Goal: Transaction & Acquisition: Purchase product/service

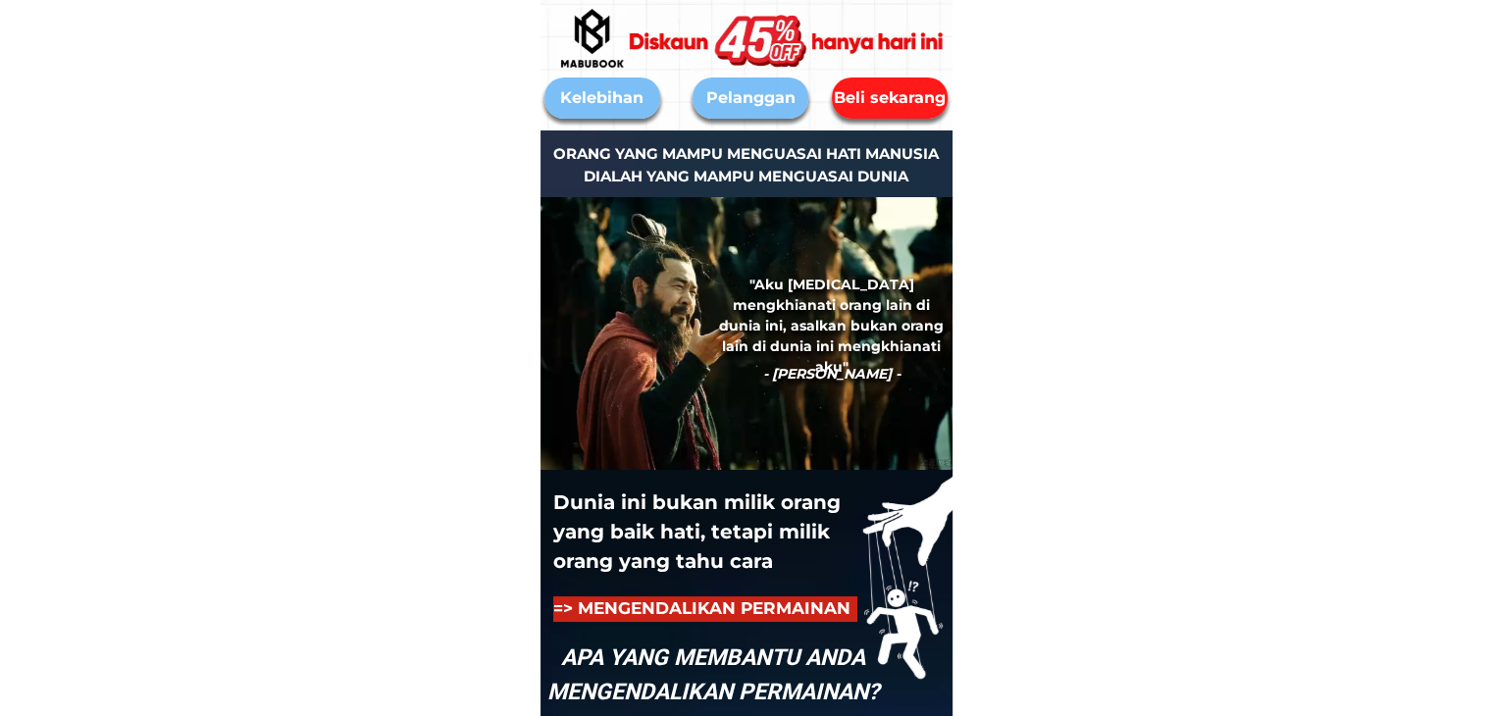
drag, startPoint x: 909, startPoint y: 103, endPoint x: 891, endPoint y: 115, distance: 21.2
click at [906, 101] on div "Beli sekarang" at bounding box center [889, 98] width 119 height 25
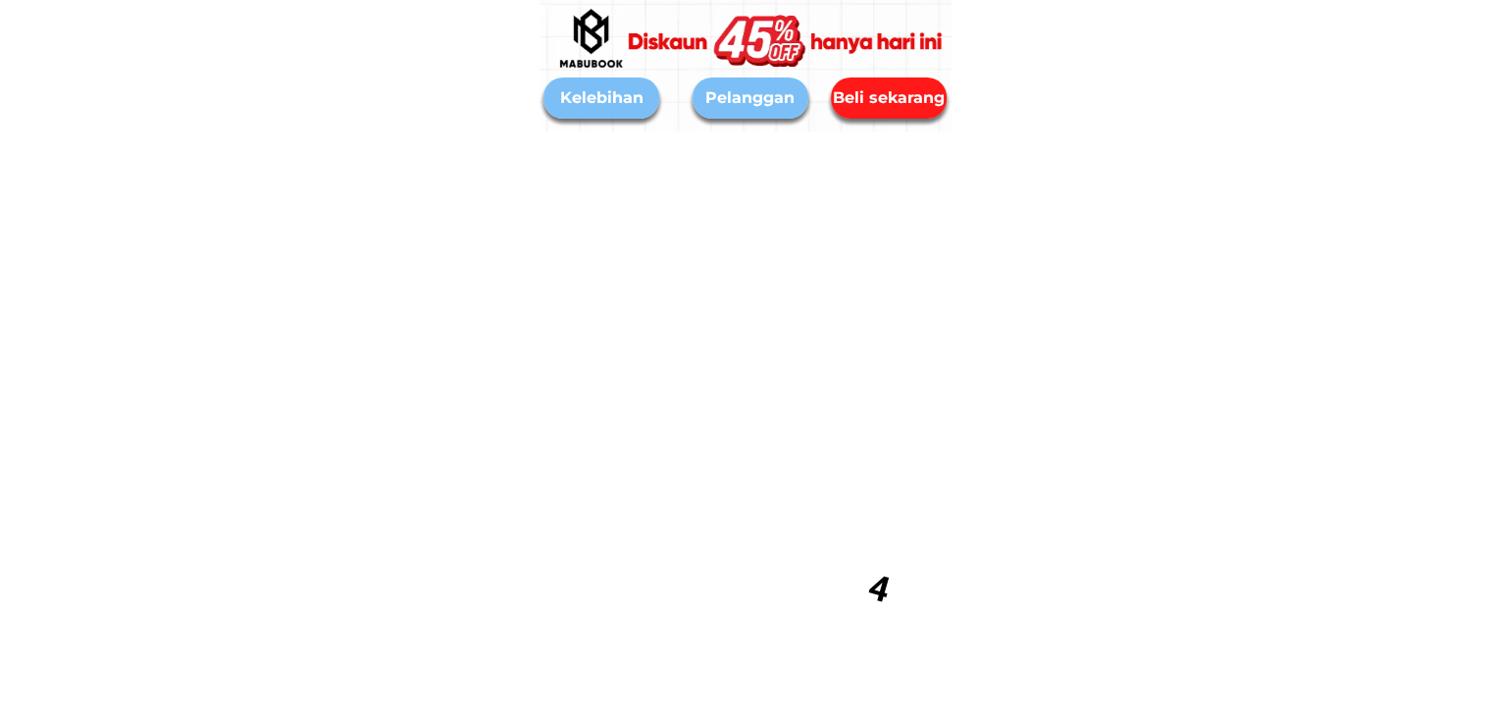
scroll to position [9237, 0]
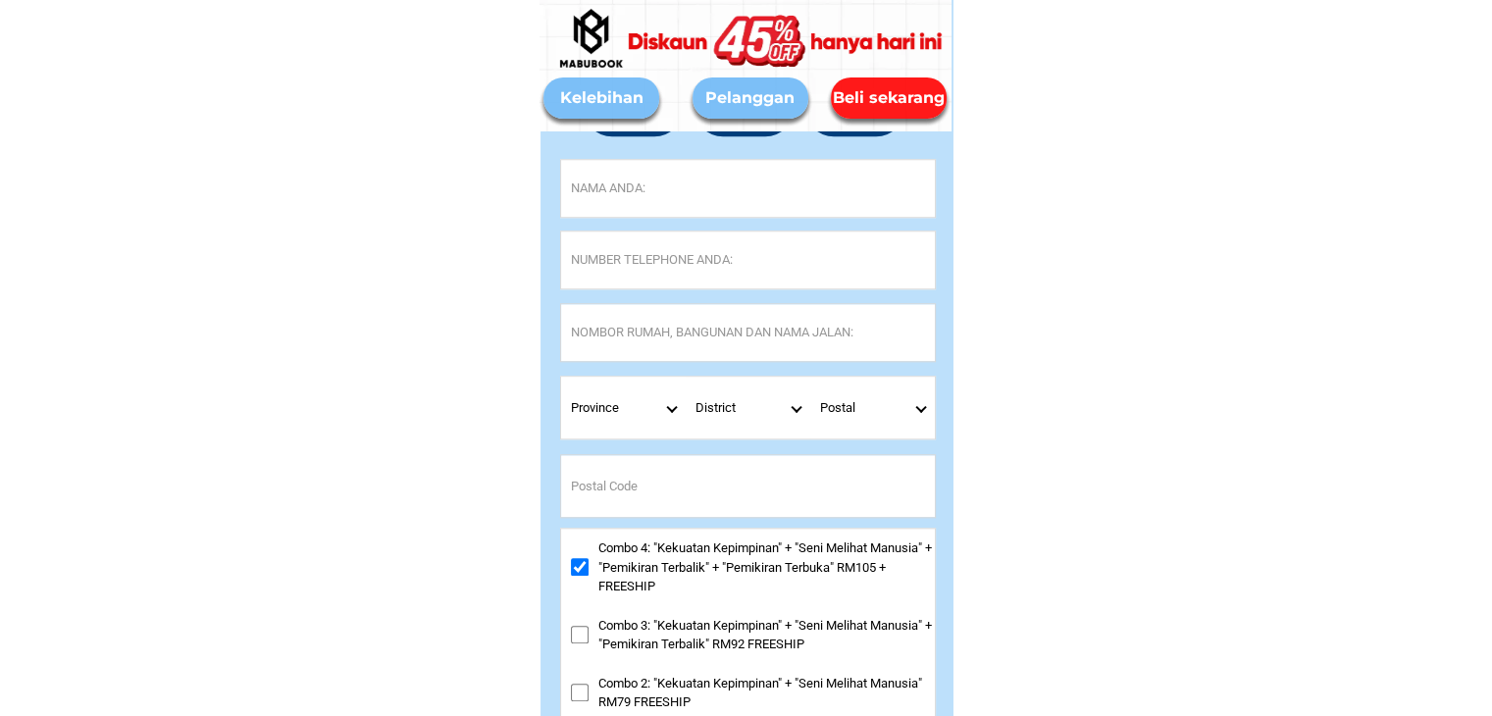
click at [659, 189] on input "Input full_name" at bounding box center [748, 188] width 374 height 57
paste input "[DEMOGRAPHIC_DATA] Hj Dan"
type input "[DEMOGRAPHIC_DATA] Hj Dan"
click at [642, 259] on input "Input phone_number" at bounding box center [748, 259] width 374 height 57
paste input "0198347116"
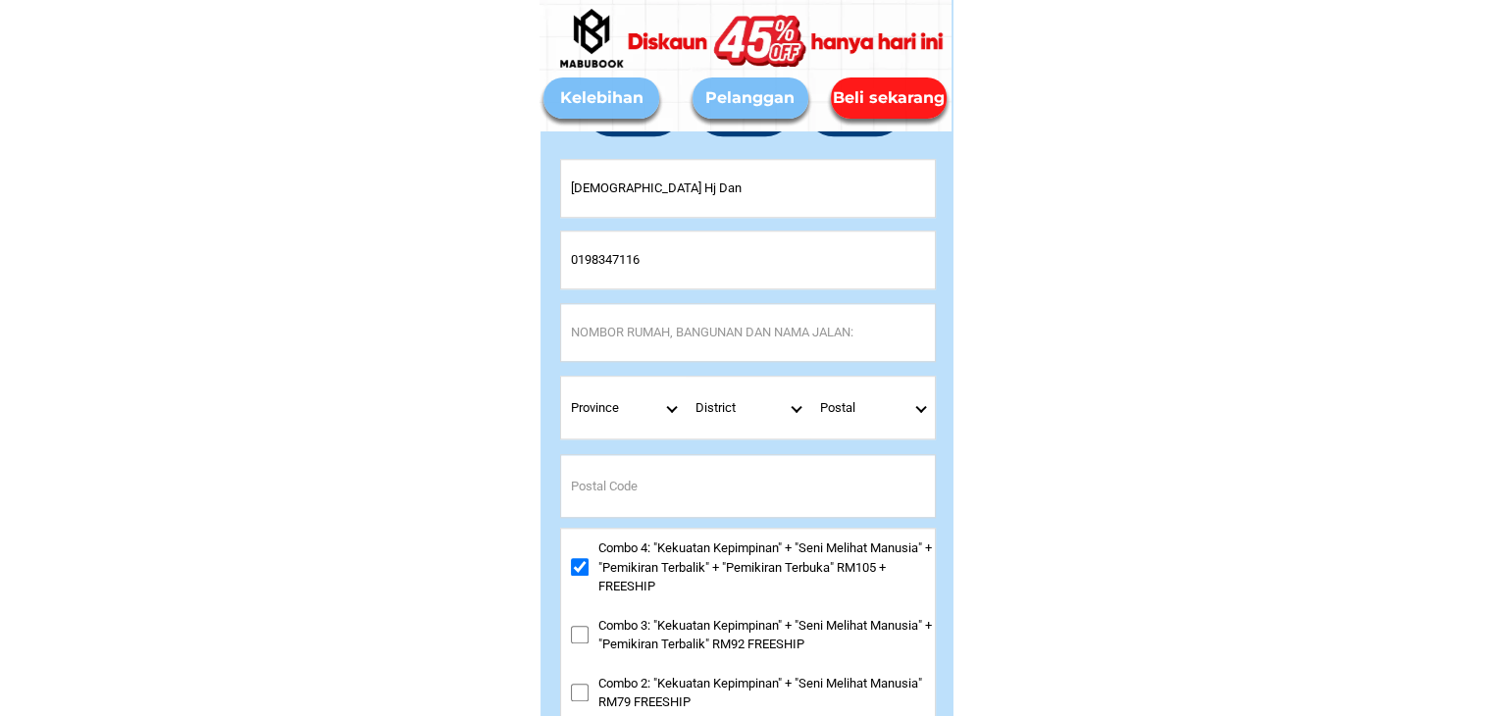
type input "0198347116"
click at [644, 323] on input "Input address" at bounding box center [748, 332] width 374 height 57
paste input "miri Sarawak [GEOGRAPHIC_DATA]"
type input "miri Sarawak [GEOGRAPHIC_DATA]"
click at [671, 412] on select "Province [GEOGRAPHIC_DATA] [GEOGRAPHIC_DATA] [GEOGRAPHIC_DATA] [GEOGRAPHIC_DATA…" at bounding box center [623, 408] width 125 height 62
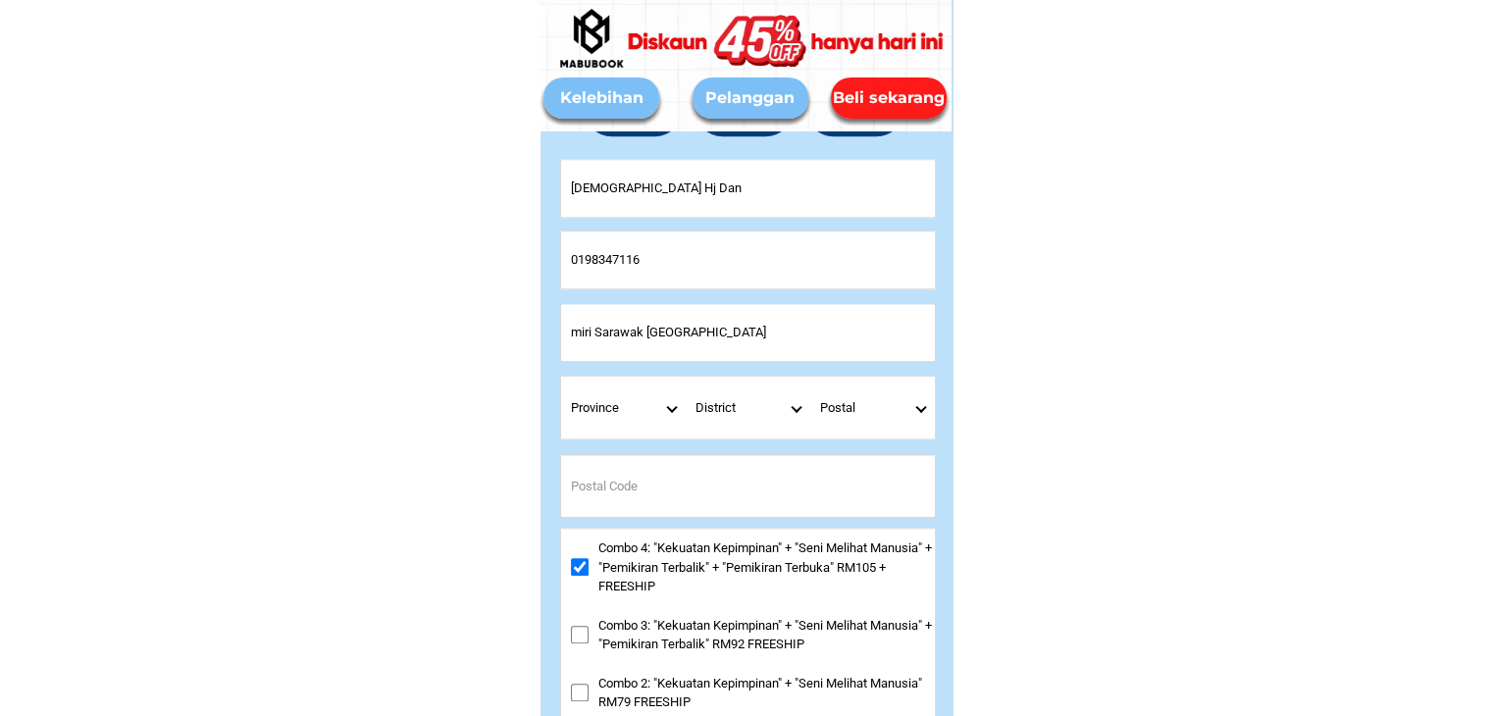
select select "60_R3879784"
click at [561, 377] on select "Province [GEOGRAPHIC_DATA] [GEOGRAPHIC_DATA] [GEOGRAPHIC_DATA] [GEOGRAPHIC_DATA…" at bounding box center [623, 408] width 125 height 62
click at [793, 411] on select "District Asajaya [GEOGRAPHIC_DATA] BARAM [GEOGRAPHIC_DATA] [GEOGRAPHIC_DATA] Be…" at bounding box center [747, 408] width 125 height 62
select select "60_R80017349"
click at [685, 377] on select "District Asajaya [GEOGRAPHIC_DATA] BARAM [GEOGRAPHIC_DATA] [GEOGRAPHIC_DATA] Be…" at bounding box center [747, 408] width 125 height 62
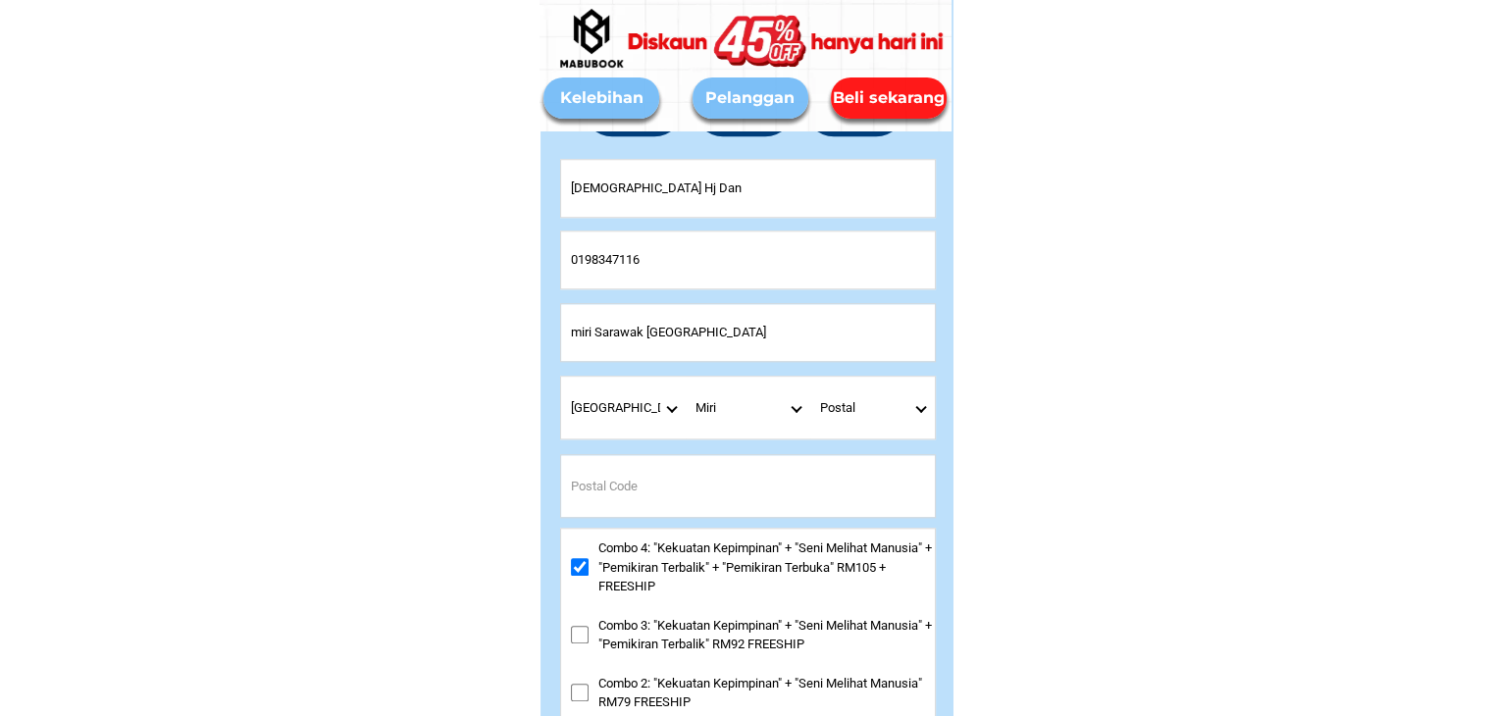
click at [930, 408] on select "Postal" at bounding box center [872, 408] width 125 height 62
click at [918, 411] on select "Postal" at bounding box center [872, 408] width 125 height 62
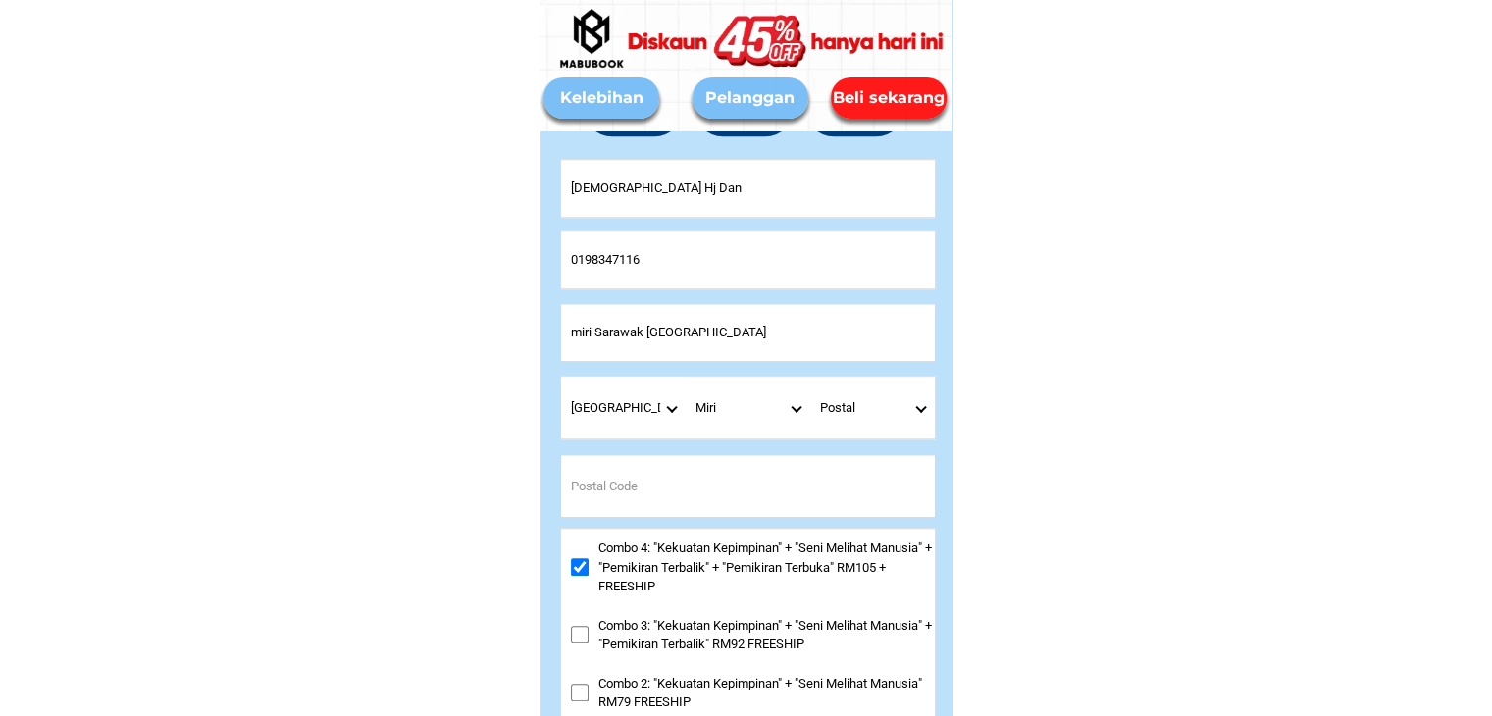
click at [799, 405] on select "District Asajaya [GEOGRAPHIC_DATA] BARAM [GEOGRAPHIC_DATA] [GEOGRAPHIC_DATA] Be…" at bounding box center [747, 408] width 125 height 62
click at [685, 377] on select "District Asajaya [GEOGRAPHIC_DATA] BARAM [GEOGRAPHIC_DATA] [GEOGRAPHIC_DATA] Be…" at bounding box center [747, 408] width 125 height 62
click at [915, 401] on select "Postal" at bounding box center [872, 408] width 125 height 62
click at [921, 402] on select "Postal" at bounding box center [872, 408] width 125 height 62
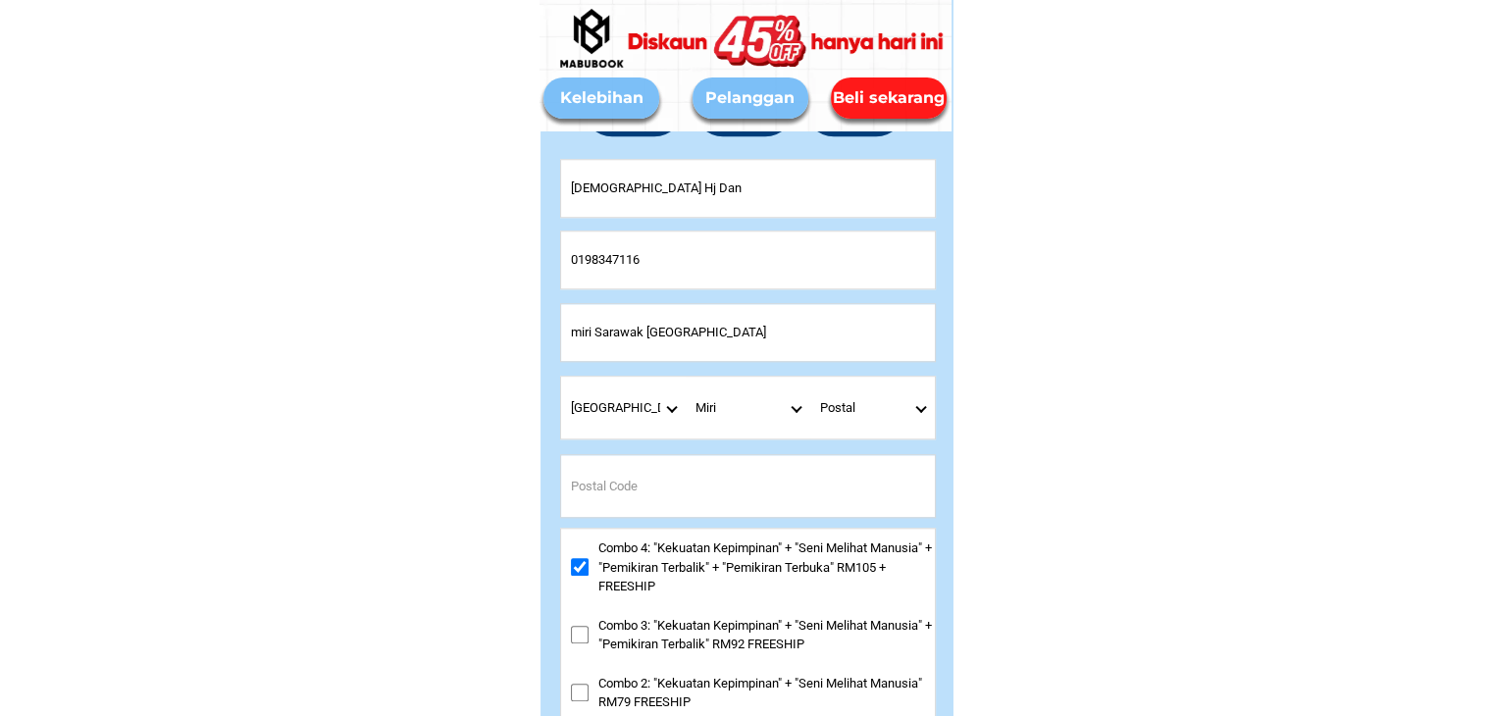
click at [921, 402] on select "Postal" at bounding box center [872, 408] width 125 height 62
click at [618, 493] on input "Input postal_code" at bounding box center [748, 486] width 374 height 62
paste input "98000"
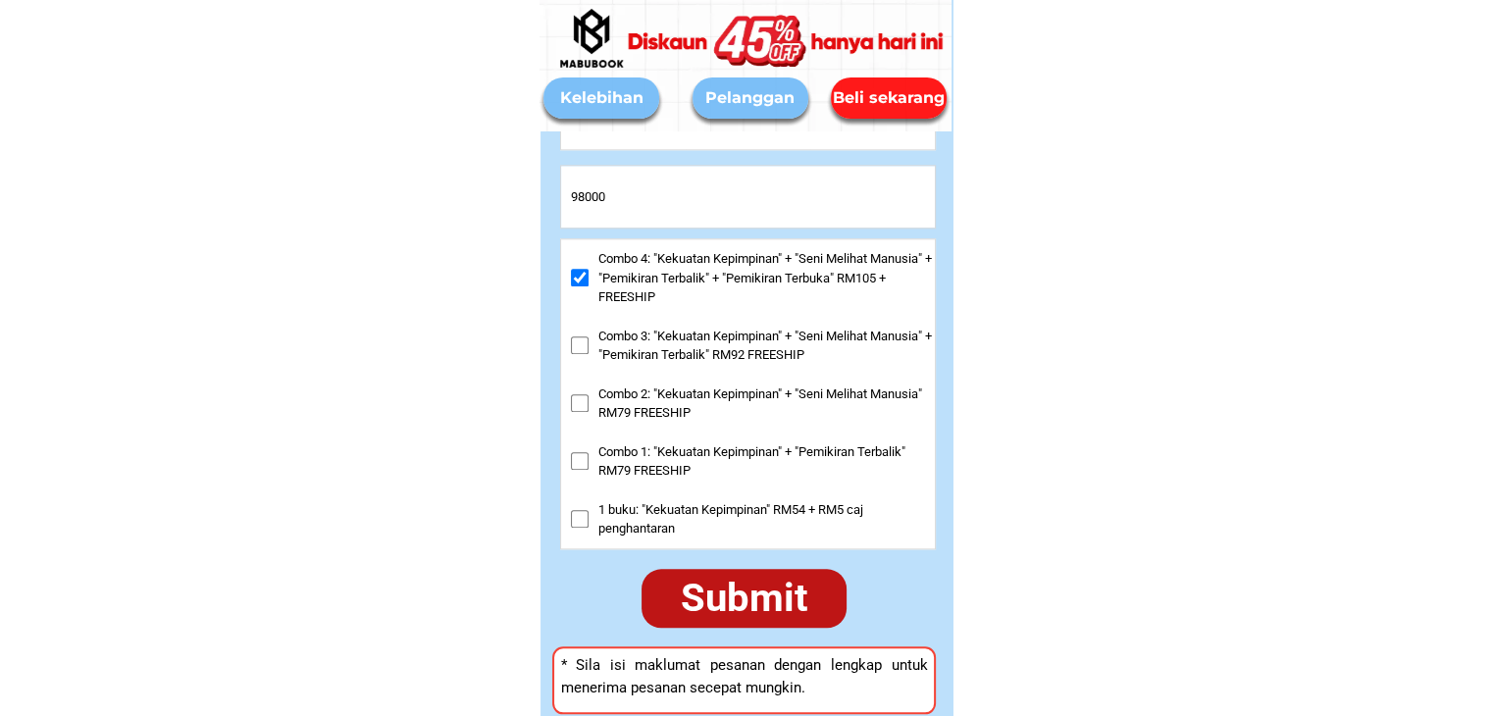
scroll to position [9531, 0]
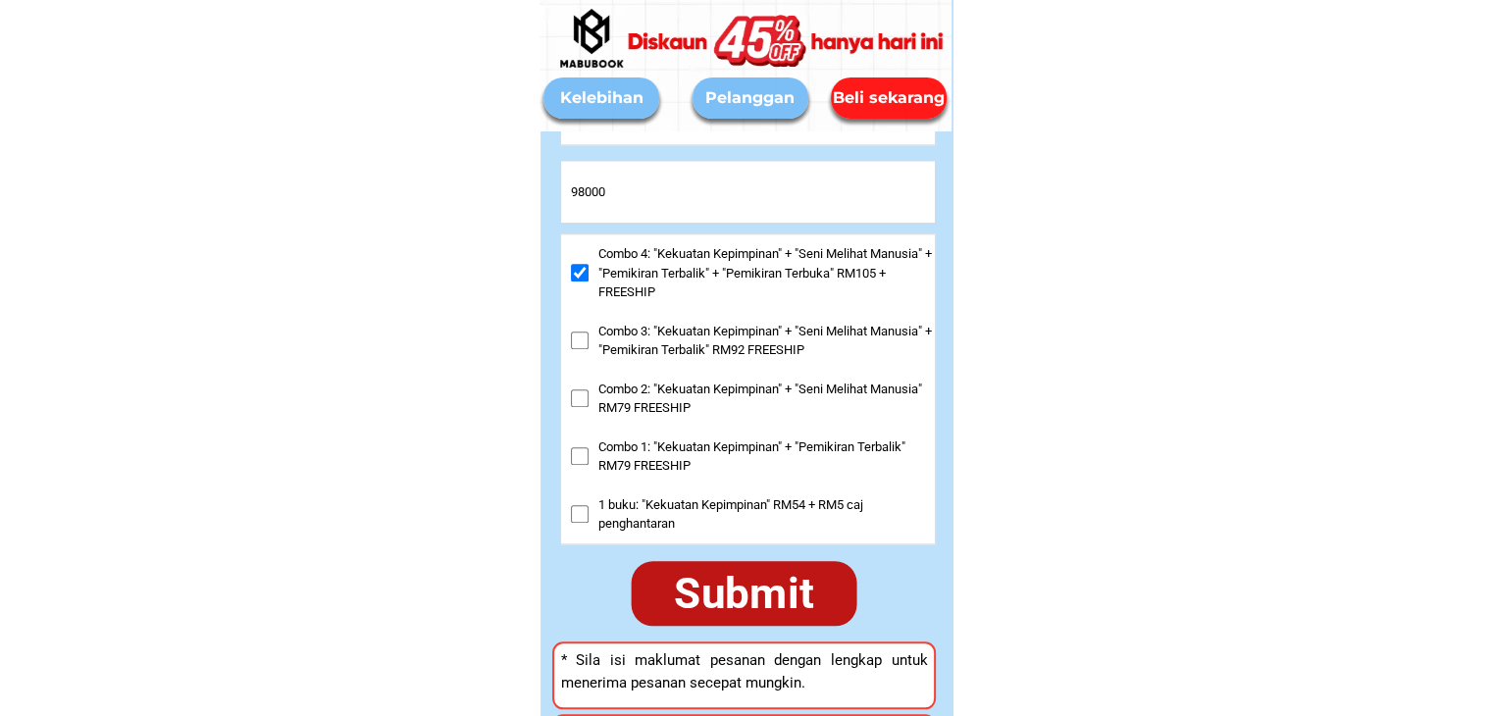
type input "98000"
click at [793, 597] on div "Submit" at bounding box center [744, 593] width 230 height 66
checkbox input "true"
checkbox input "false"
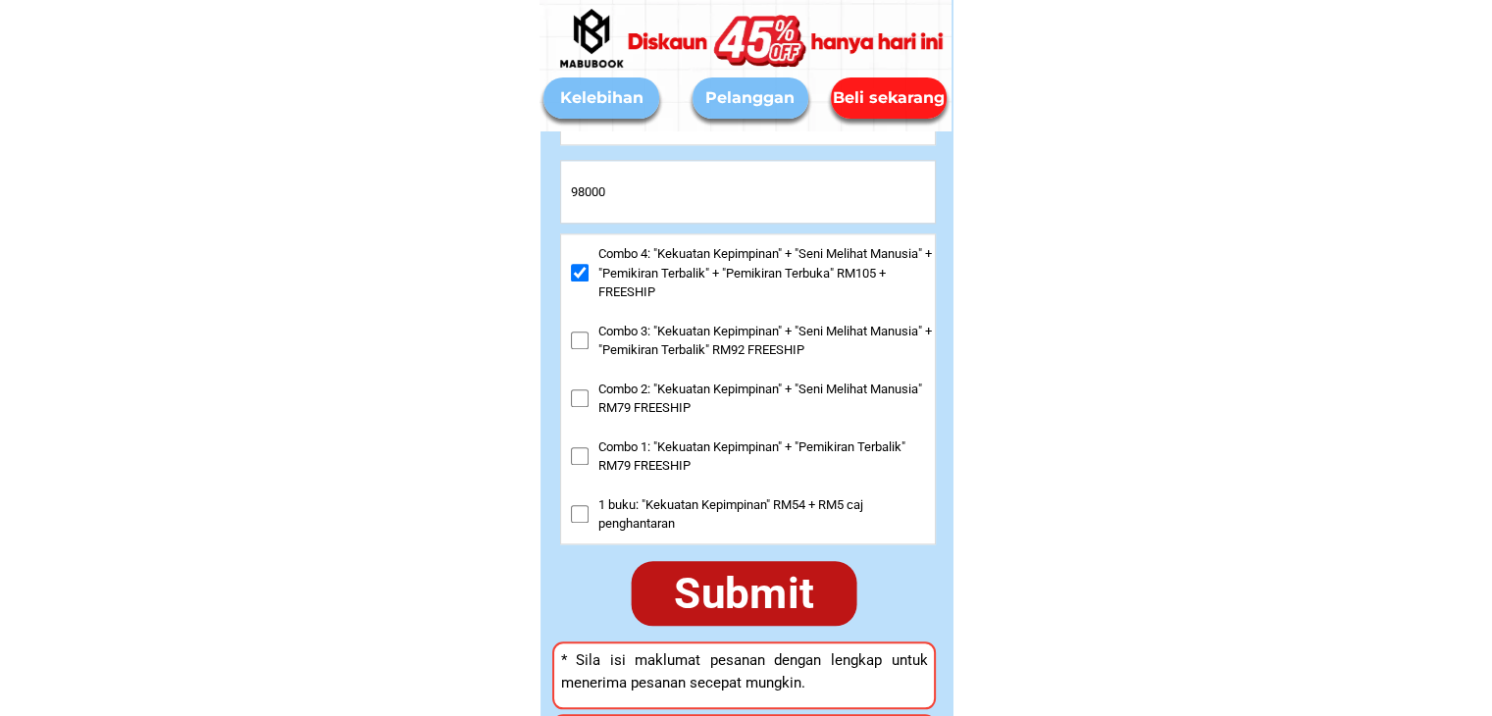
checkbox input "false"
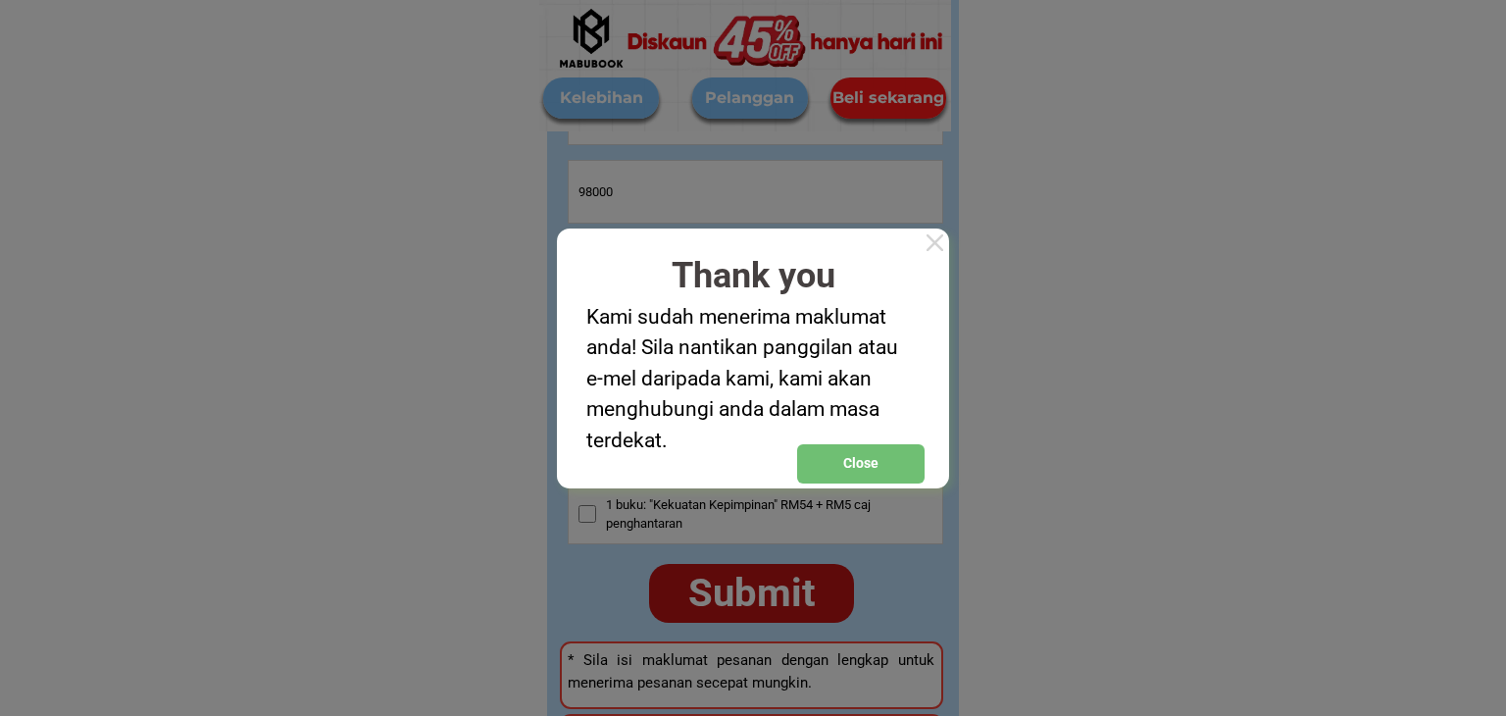
click at [936, 242] on div at bounding box center [935, 242] width 28 height 28
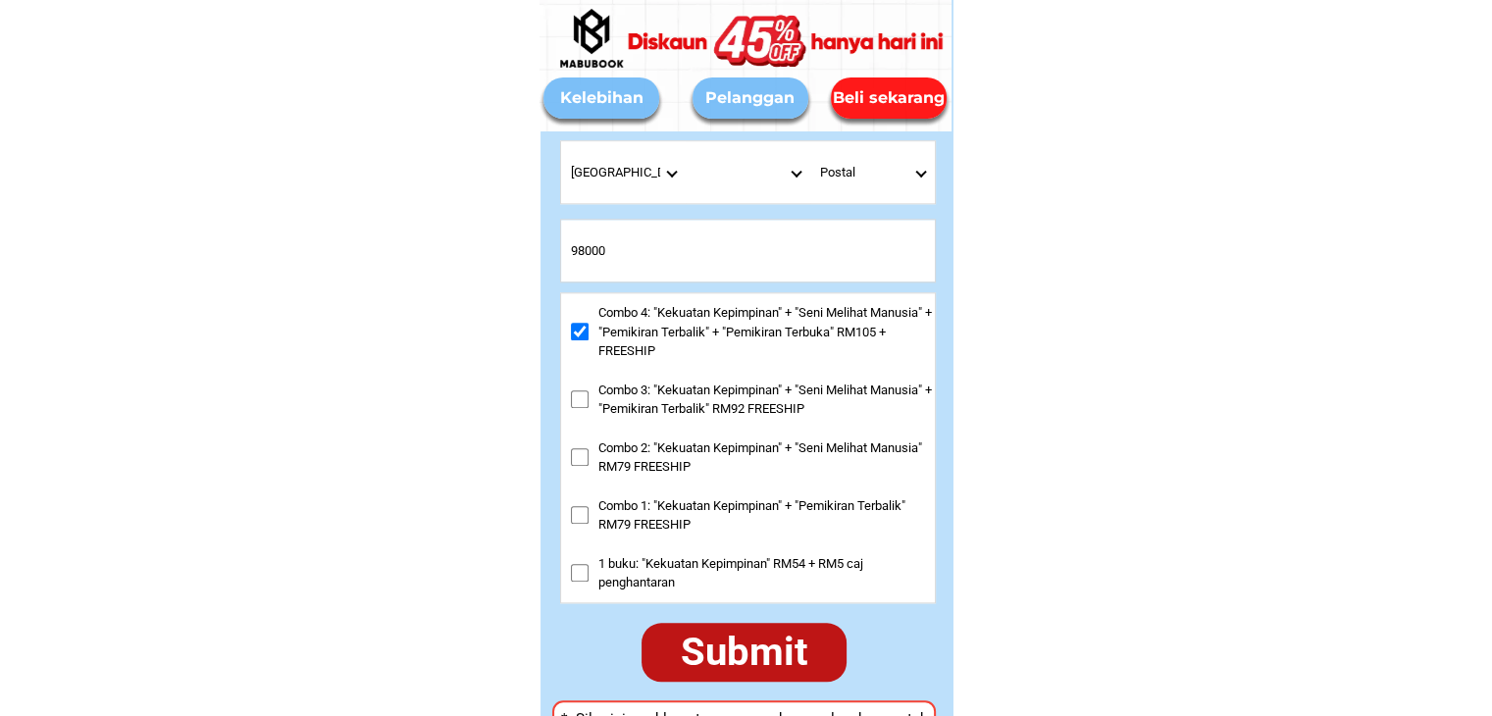
scroll to position [9335, 0]
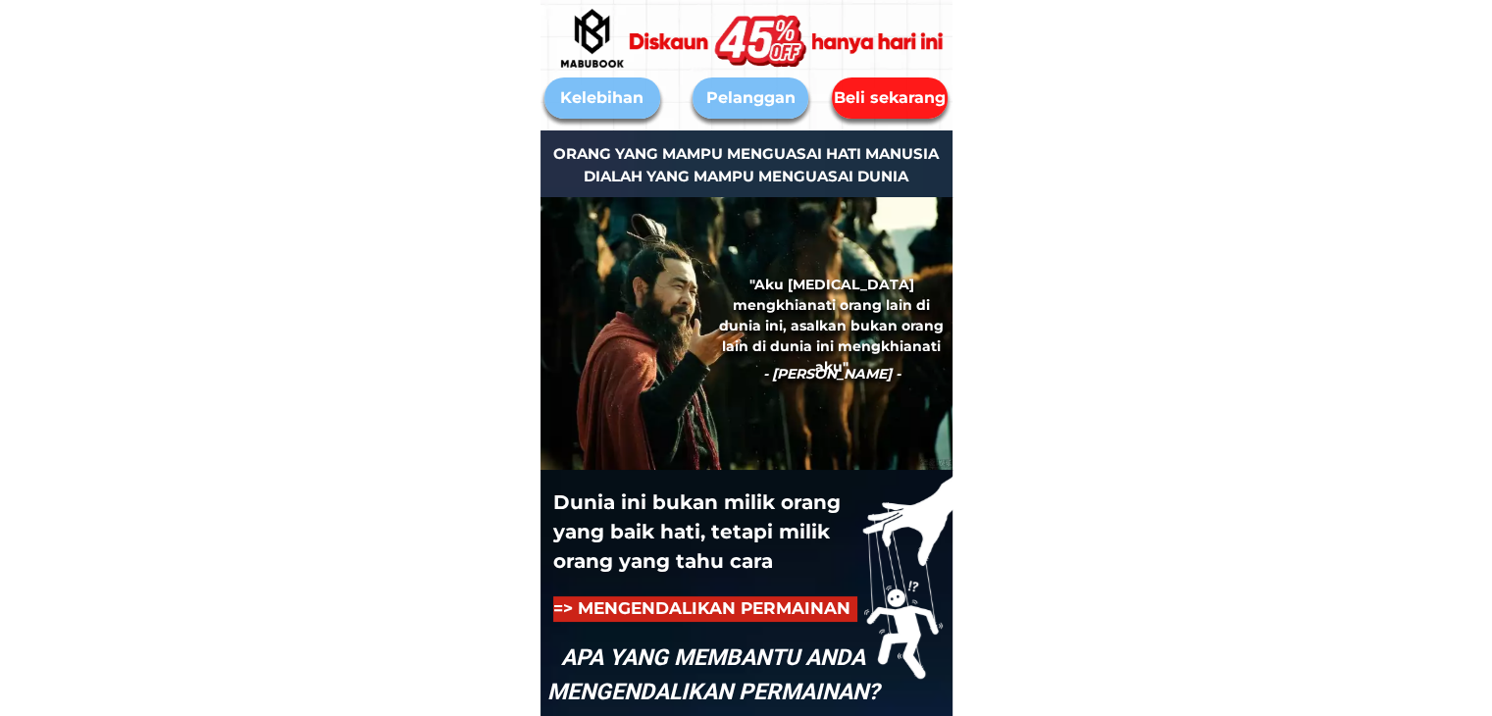
click at [890, 92] on div "Beli sekarang" at bounding box center [890, 98] width 116 height 24
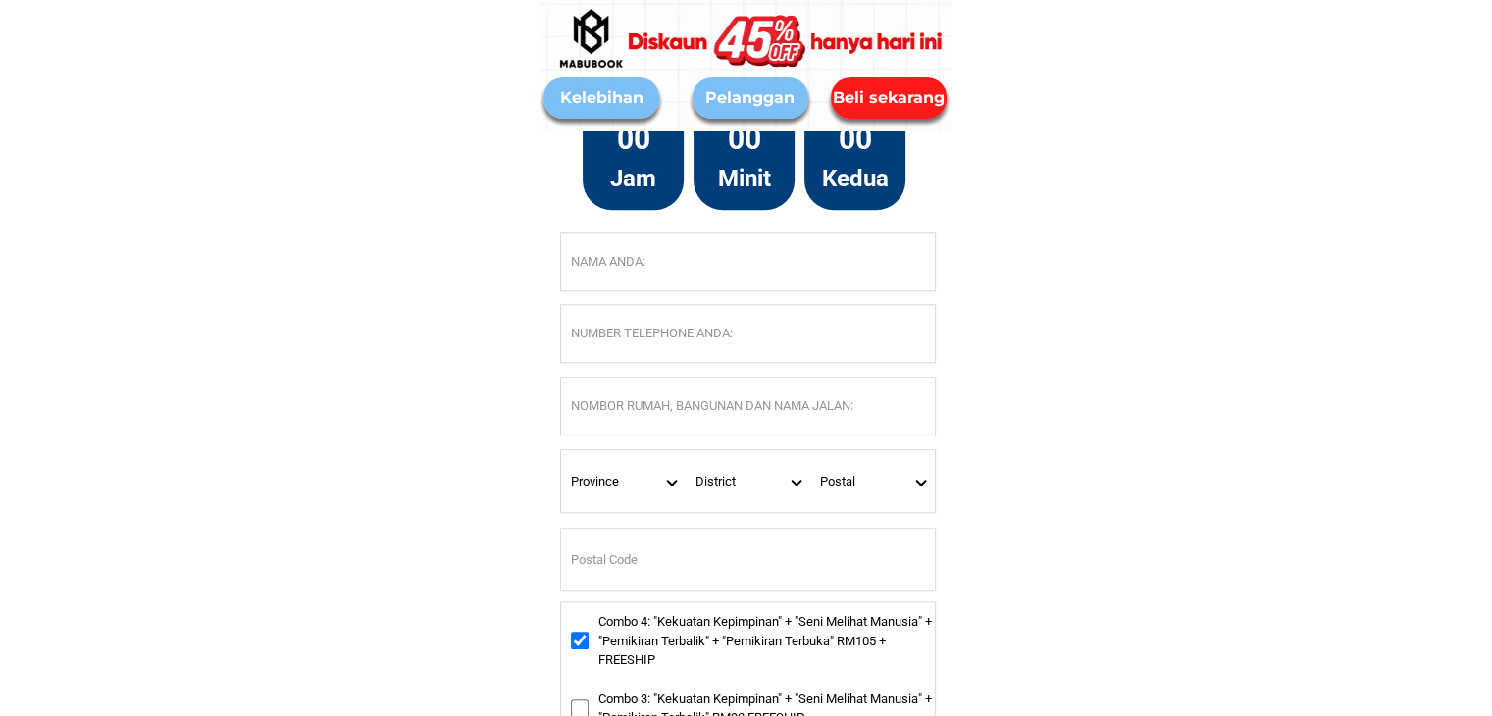
scroll to position [9237, 0]
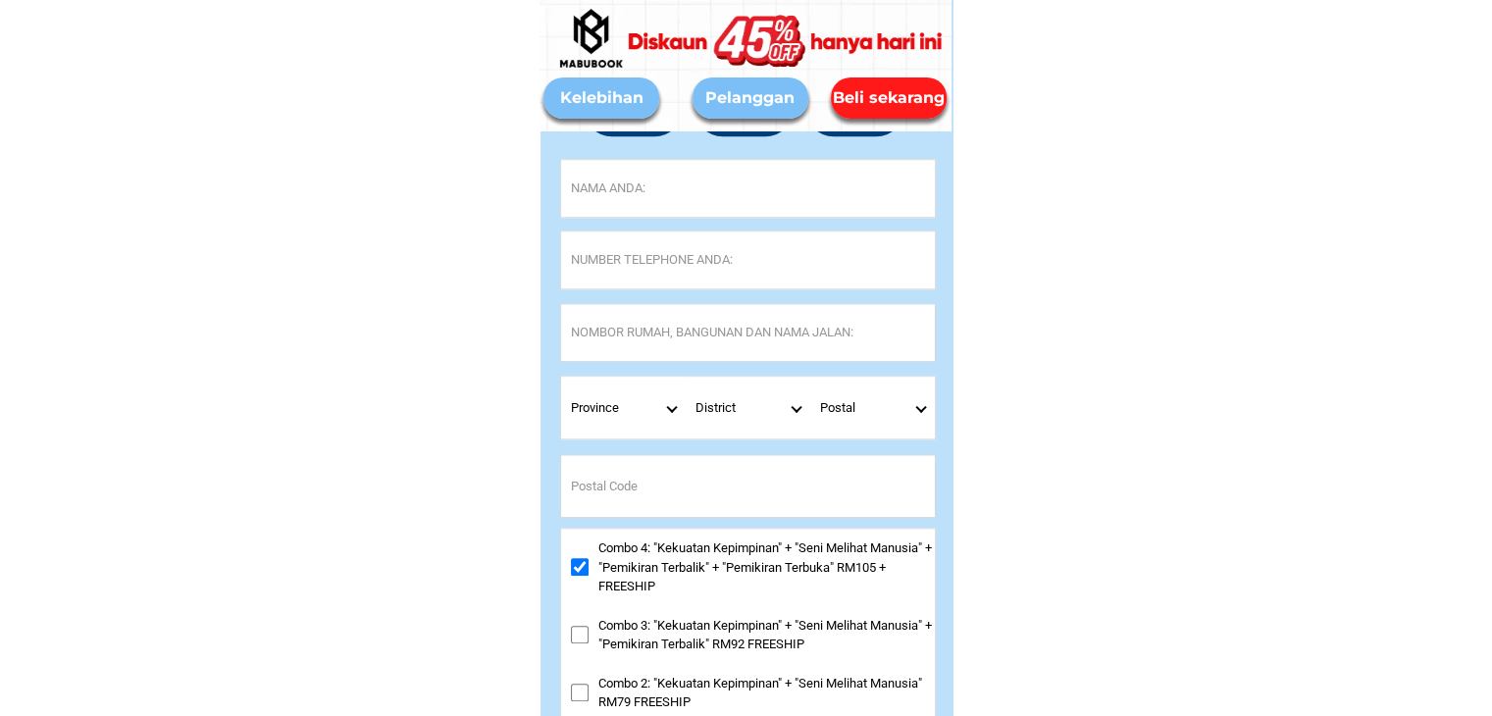
click at [642, 204] on input "Input full_name" at bounding box center [748, 188] width 374 height 57
type input "Lường Tiến Học"
type input "Hà Nội, Hà Nội"
type input "100000"
click at [615, 268] on input "Input phone_number" at bounding box center [748, 259] width 374 height 57
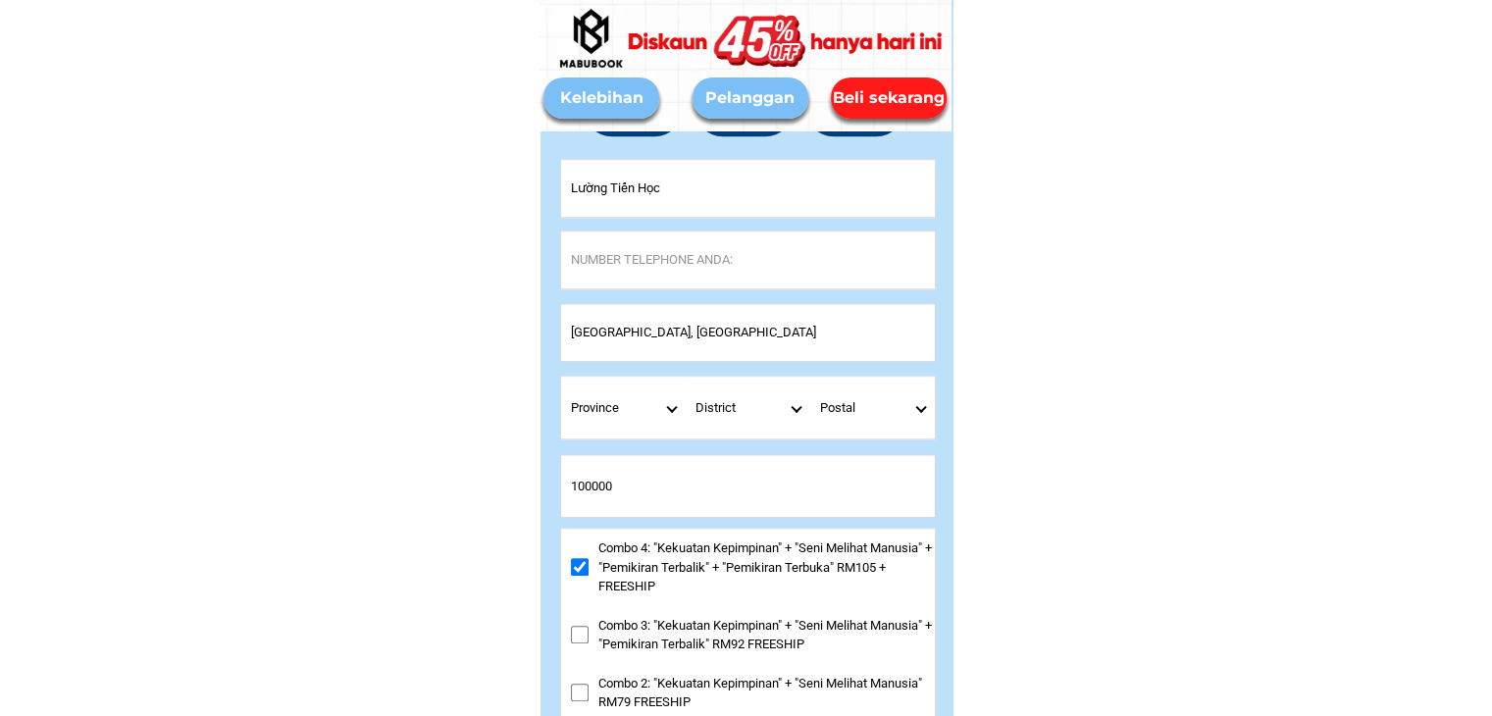
type input "01162556642"
click at [633, 327] on input "Hà Nội, Hà Nội" at bounding box center [748, 332] width 374 height 57
click at [674, 410] on select "Province [GEOGRAPHIC_DATA] [GEOGRAPHIC_DATA] [GEOGRAPHIC_DATA] [GEOGRAPHIC_DATA…" at bounding box center [623, 408] width 125 height 62
select select "60_R2932285"
click at [561, 377] on select "Province [GEOGRAPHIC_DATA] [GEOGRAPHIC_DATA] [GEOGRAPHIC_DATA] [GEOGRAPHIC_DATA…" at bounding box center [623, 408] width 125 height 62
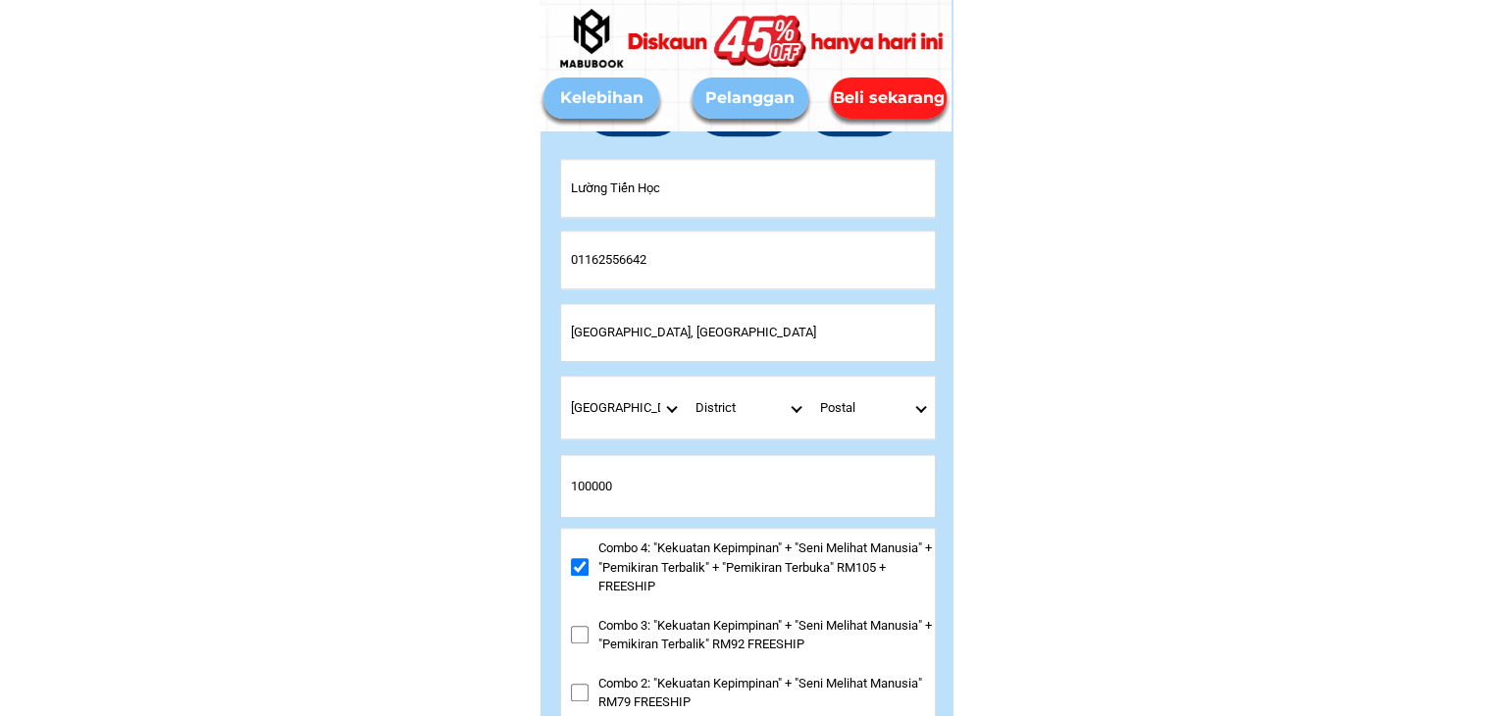
click at [777, 401] on select "District Ampang Balakong Bandar Baru Bangi Bandar Puncak Alam Banting Batang Ka…" at bounding box center [747, 408] width 125 height 62
select select "60R_R000200"
click at [685, 377] on select "District Ampang Balakong Bandar Baru Bangi Bandar Puncak Alam Banting Batang Ka…" at bounding box center [747, 408] width 125 height 62
click at [925, 404] on select "Postal" at bounding box center [872, 408] width 125 height 62
click at [904, 415] on select "Postal" at bounding box center [872, 408] width 125 height 62
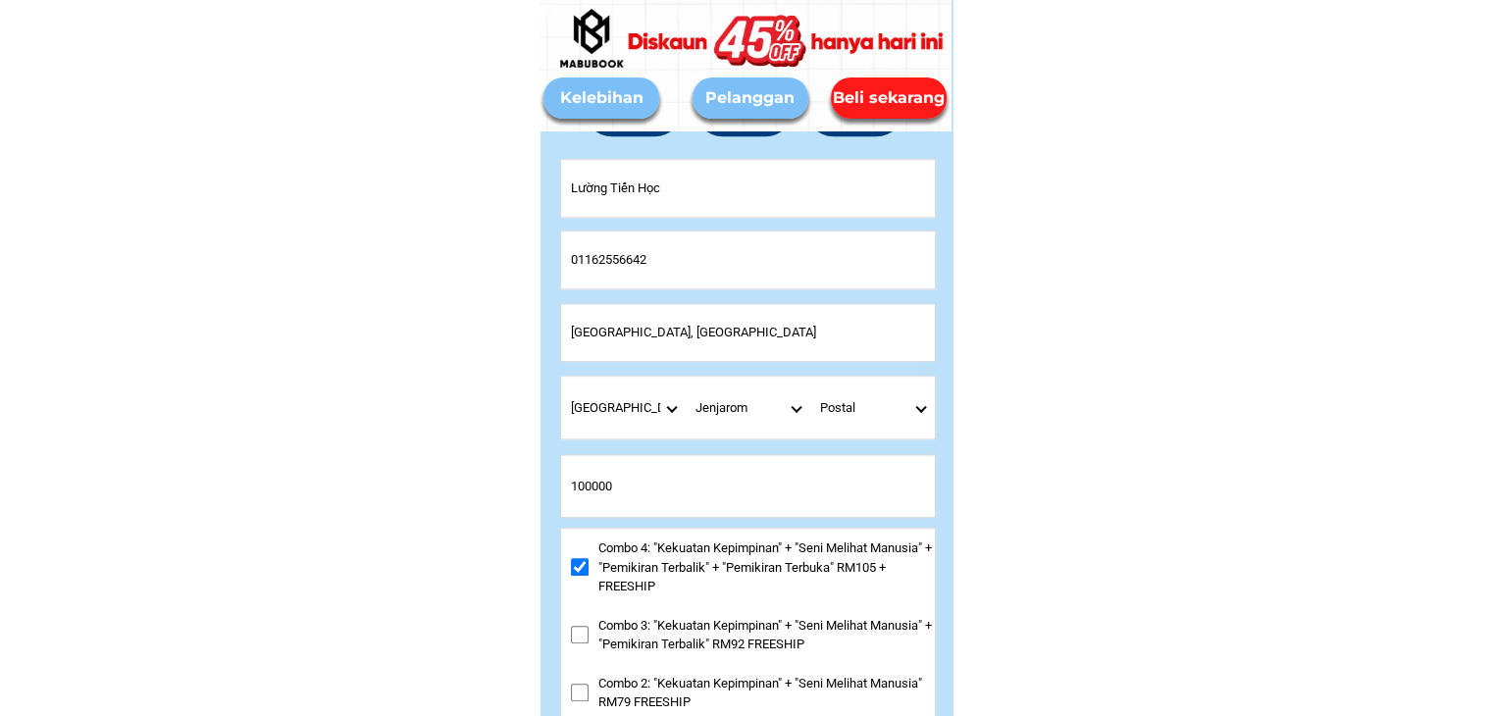
click at [915, 406] on select "Postal" at bounding box center [872, 408] width 125 height 62
click at [918, 406] on select "Postal" at bounding box center [872, 408] width 125 height 62
click at [917, 406] on select "Postal" at bounding box center [872, 408] width 125 height 62
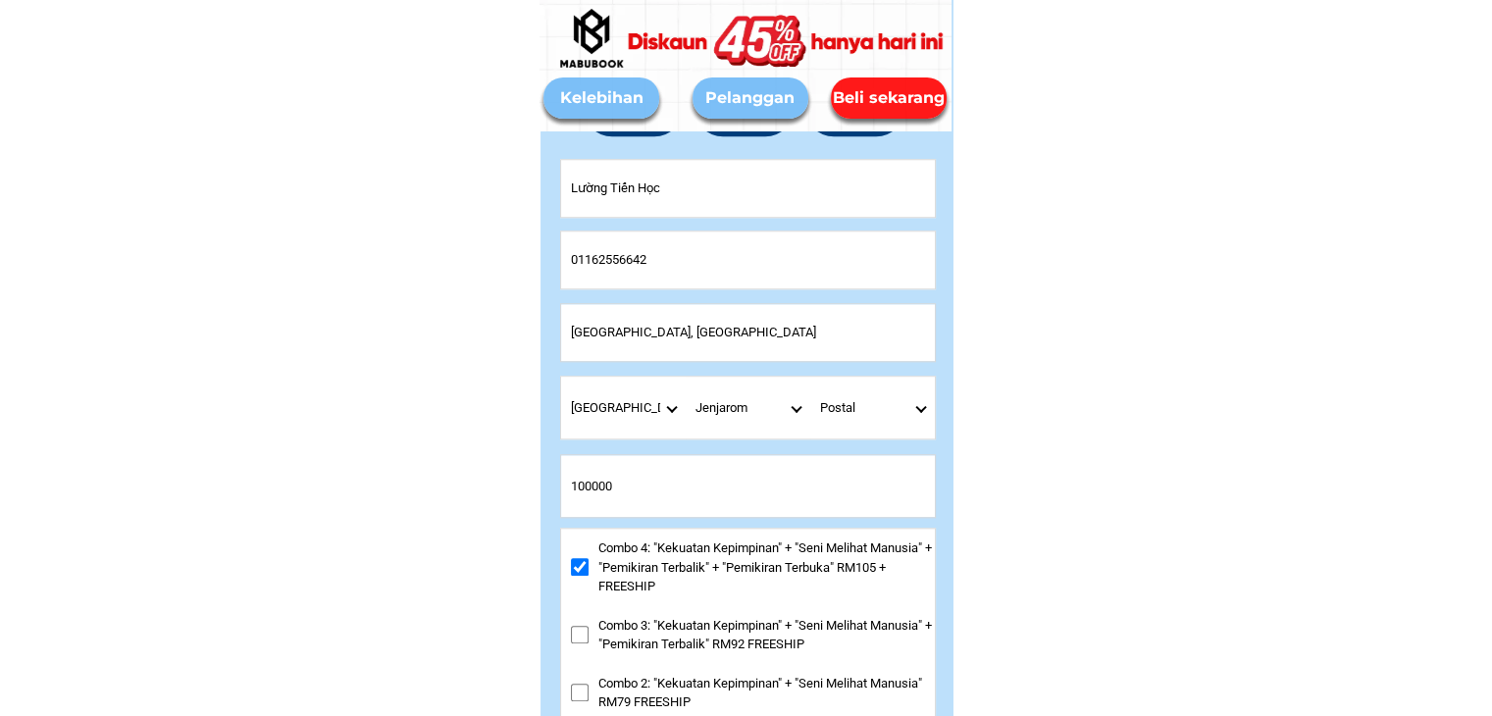
click at [917, 406] on select "Postal" at bounding box center [872, 408] width 125 height 62
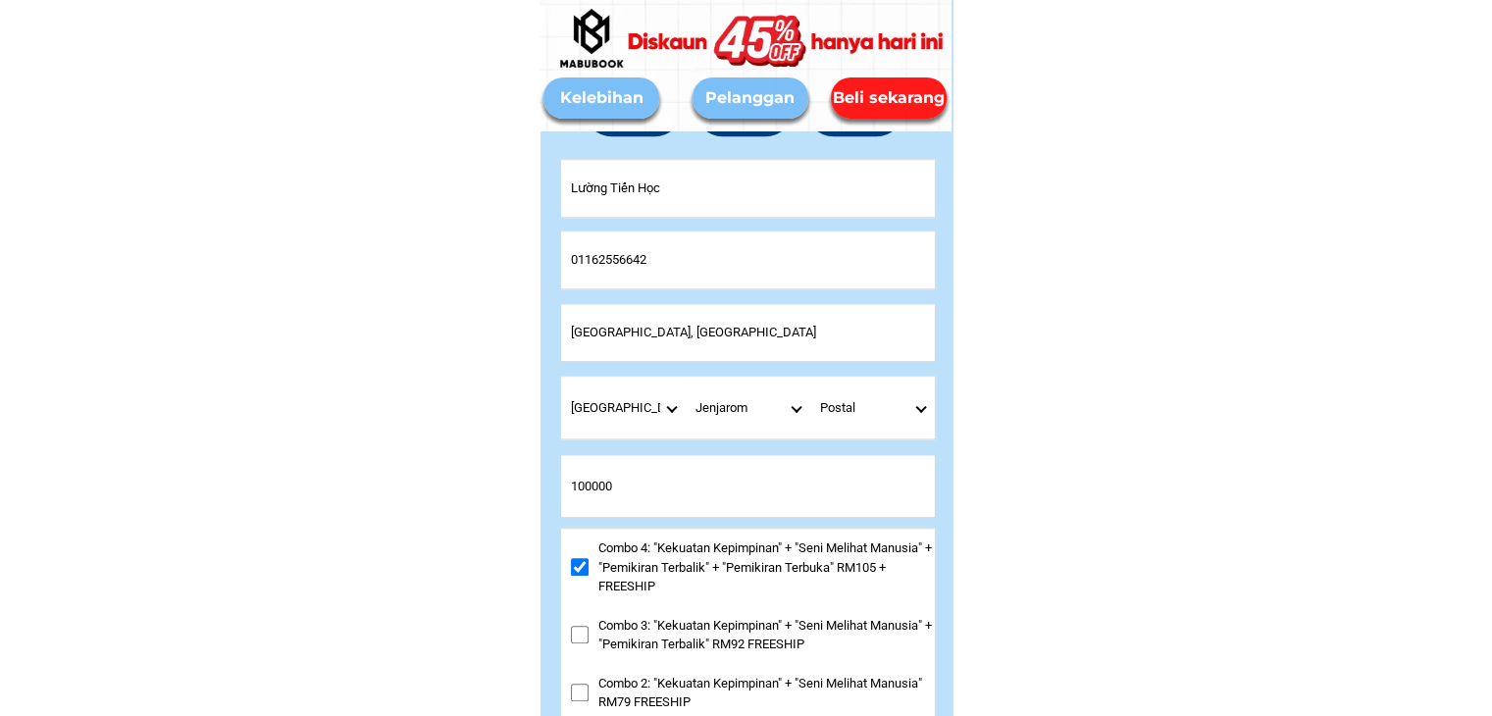
click at [915, 406] on select "Postal" at bounding box center [872, 408] width 125 height 62
click at [916, 405] on select "Postal" at bounding box center [872, 408] width 125 height 62
click at [640, 406] on select "Province [GEOGRAPHIC_DATA] [GEOGRAPHIC_DATA] [GEOGRAPHIC_DATA] [GEOGRAPHIC_DATA…" at bounding box center [623, 408] width 125 height 62
select select "60_R4445076"
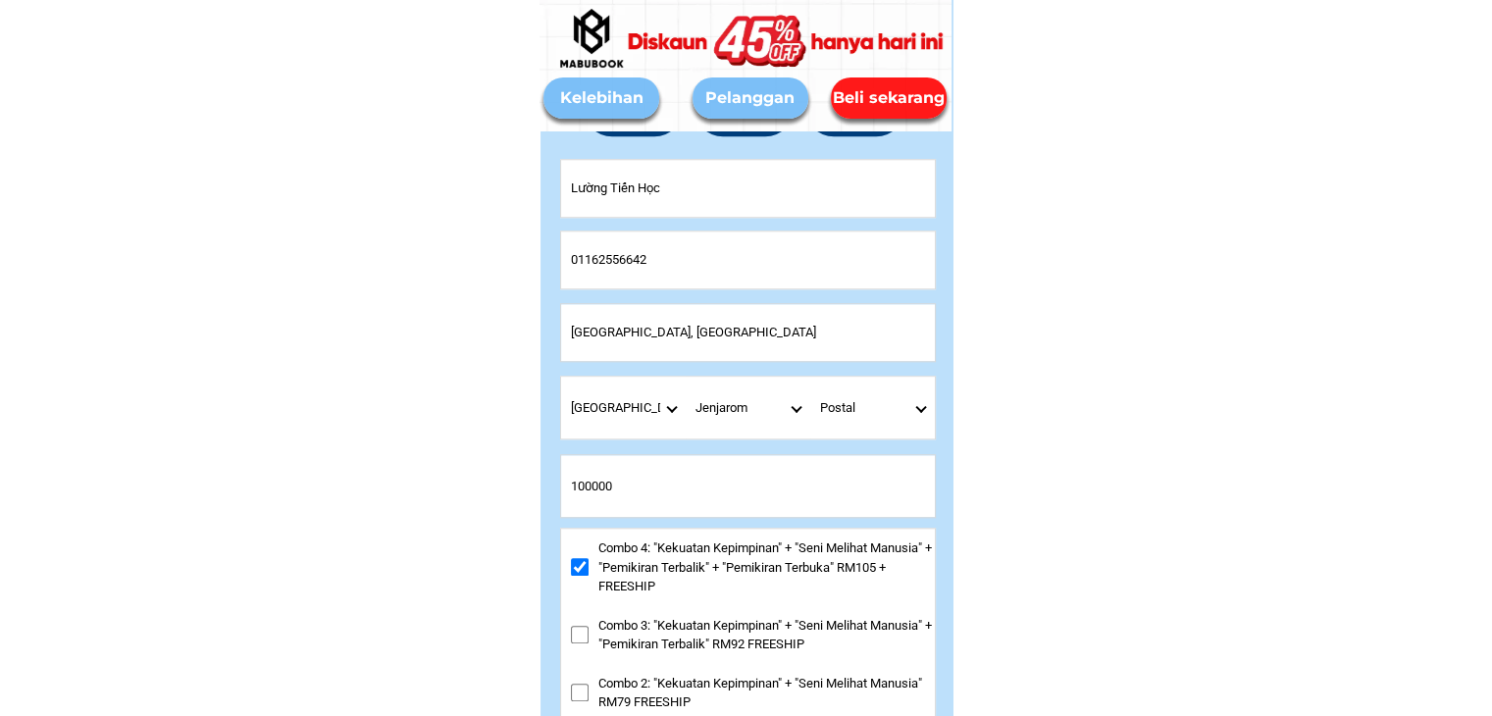
click at [561, 377] on select "Province [GEOGRAPHIC_DATA] [GEOGRAPHIC_DATA] [GEOGRAPHIC_DATA] [GEOGRAPHIC_DATA…" at bounding box center [623, 408] width 125 height 62
click at [793, 401] on select "District Ayer Tawar Bagan Datoh Bagan Serai Bandar Seri Iskandar Batang Padang …" at bounding box center [747, 408] width 125 height 62
select select "60_R8001728001"
click at [685, 377] on select "District Ayer Tawar Bagan Datoh Bagan Serai Bandar Seri Iskandar Batang Padang …" at bounding box center [747, 408] width 125 height 62
click at [919, 407] on select "Postal" at bounding box center [872, 408] width 125 height 62
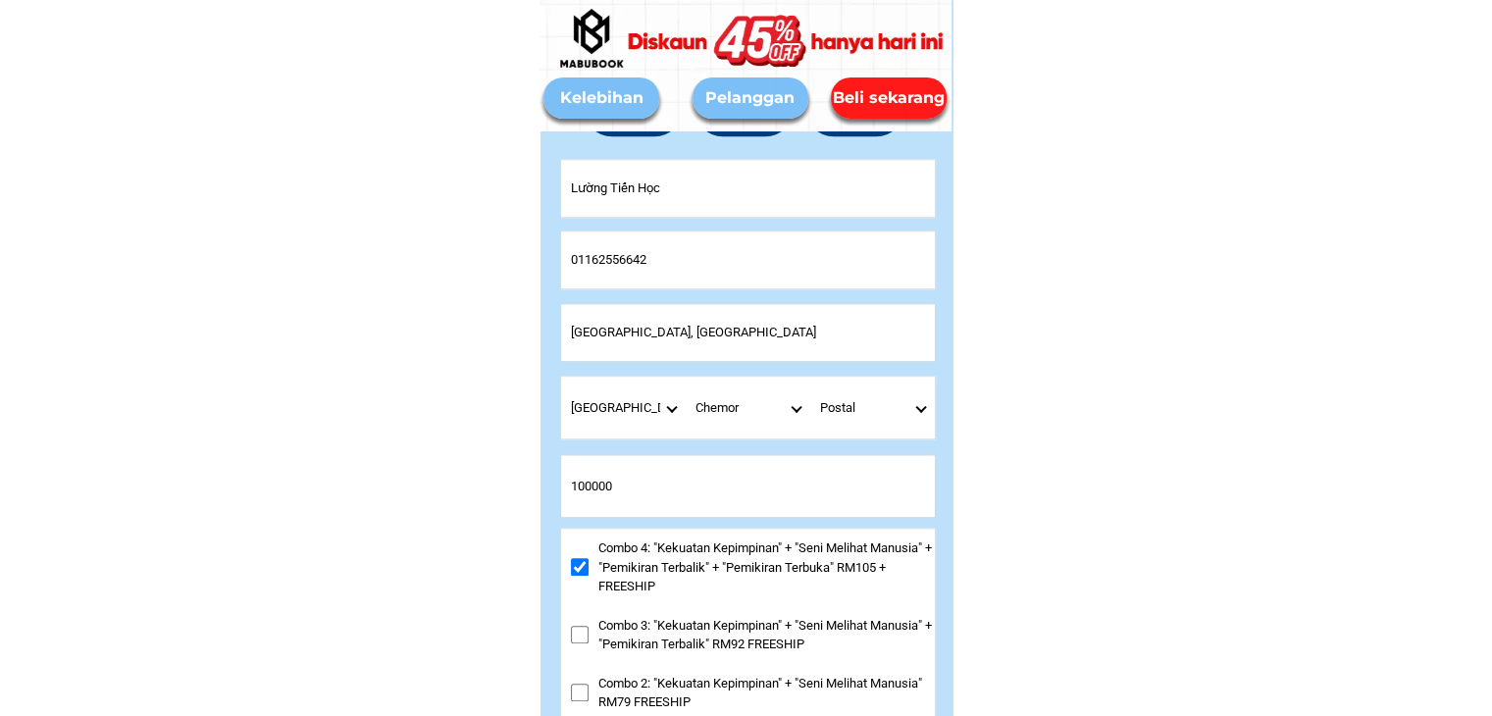
click at [919, 407] on select "Postal" at bounding box center [872, 408] width 125 height 62
